Goal: Task Accomplishment & Management: Manage account settings

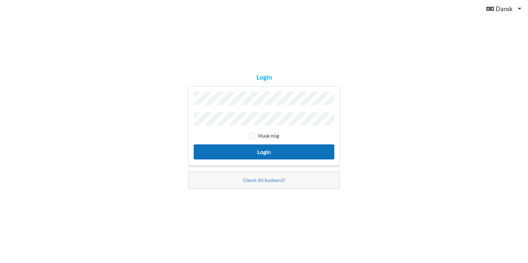
click at [268, 150] on button "Login" at bounding box center [264, 152] width 141 height 15
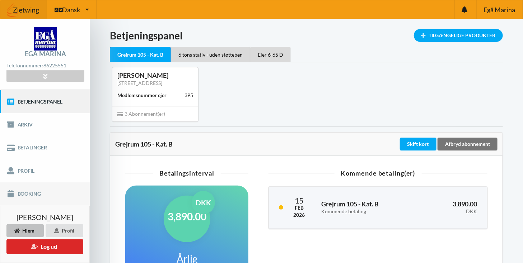
click at [32, 192] on link "Booking" at bounding box center [45, 194] width 90 height 23
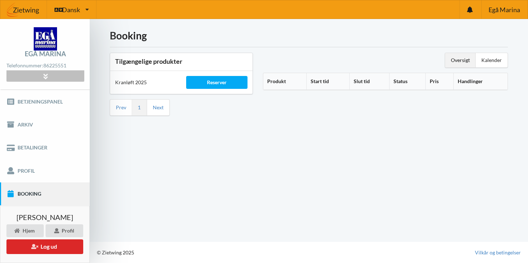
click at [45, 74] on icon at bounding box center [45, 76] width 8 height 6
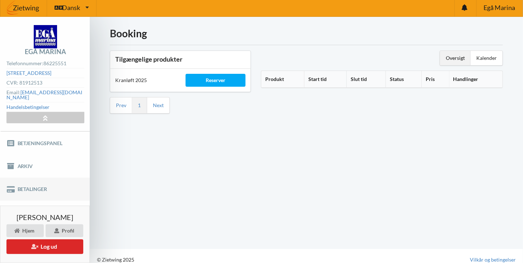
scroll to position [3, 0]
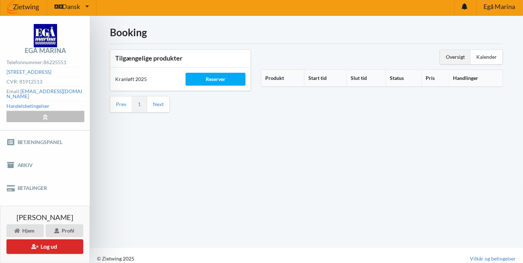
click at [45, 114] on icon at bounding box center [45, 117] width 8 height 6
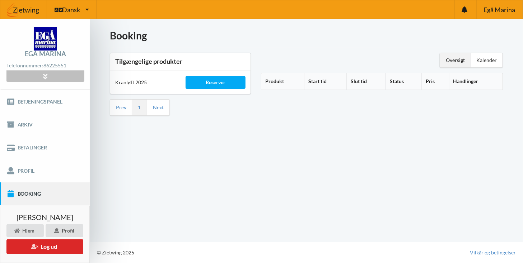
scroll to position [0, 0]
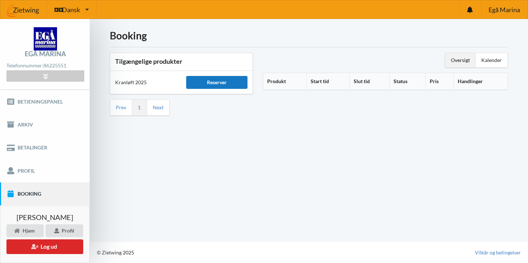
click at [222, 81] on div "Reserver" at bounding box center [216, 82] width 61 height 13
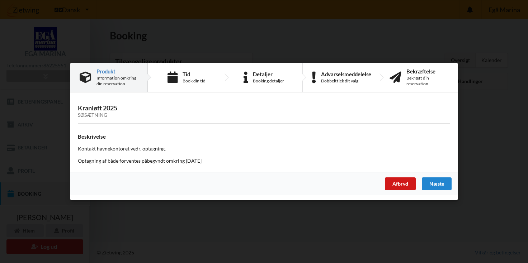
click at [399, 183] on div "Afbryd" at bounding box center [400, 184] width 31 height 13
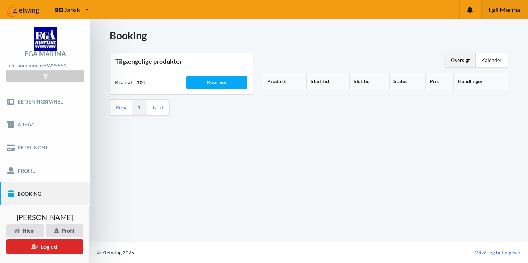
click at [504, 7] on span "Egå Marina" at bounding box center [505, 9] width 32 height 6
click at [470, 9] on icon at bounding box center [470, 9] width 6 height 6
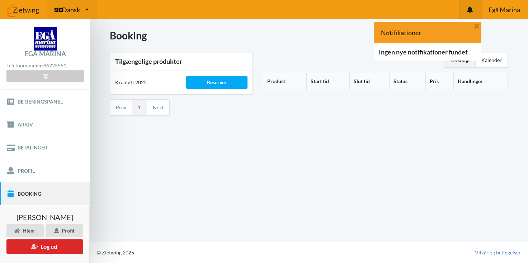
click at [67, 6] on span "Dansk" at bounding box center [71, 9] width 18 height 6
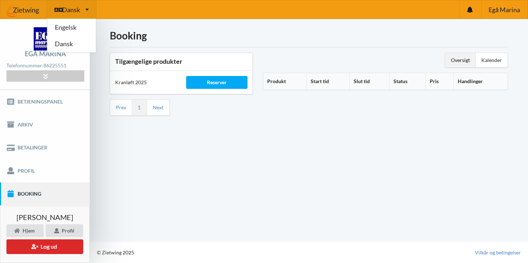
click at [27, 8] on img at bounding box center [23, 10] width 47 height 22
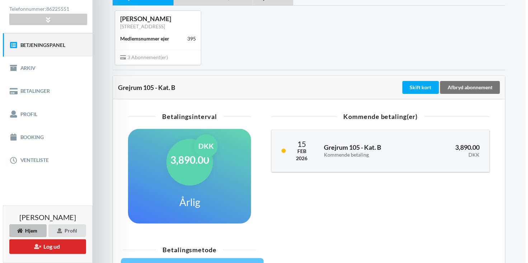
scroll to position [180, 0]
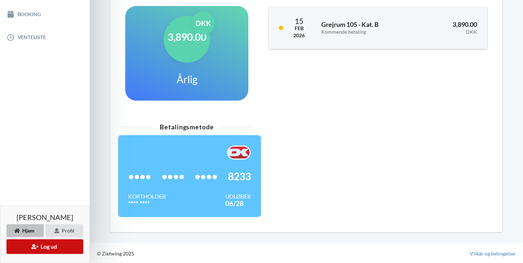
click at [53, 248] on button "Log ud" at bounding box center [44, 247] width 77 height 15
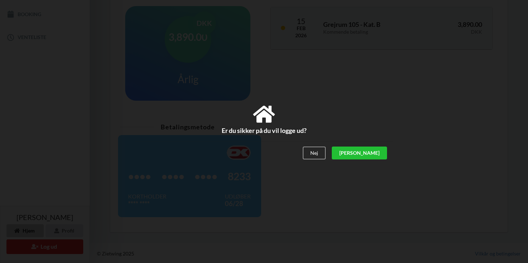
click at [378, 152] on div "[PERSON_NAME]" at bounding box center [359, 153] width 55 height 13
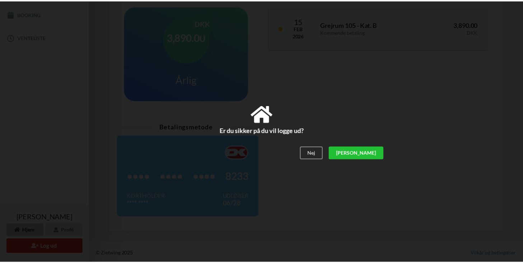
scroll to position [109, 0]
